Goal: Task Accomplishment & Management: Complete application form

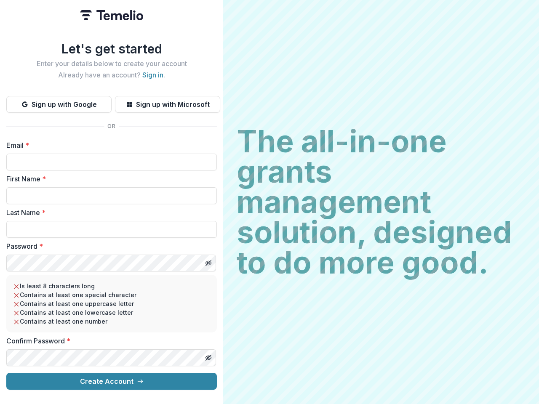
click at [270, 202] on h2 "The all-in-one grants management solution, designed to do more good." at bounding box center [381, 202] width 289 height 152
click at [59, 101] on button "Sign up with Google" at bounding box center [58, 104] width 105 height 17
click at [167, 101] on button "Sign up with Microsoft" at bounding box center [167, 104] width 105 height 17
click at [208, 261] on line "Toggle password visibility" at bounding box center [208, 263] width 5 height 5
click at [208, 356] on line "Toggle password visibility" at bounding box center [208, 358] width 5 height 5
